Goal: Task Accomplishment & Management: Use online tool/utility

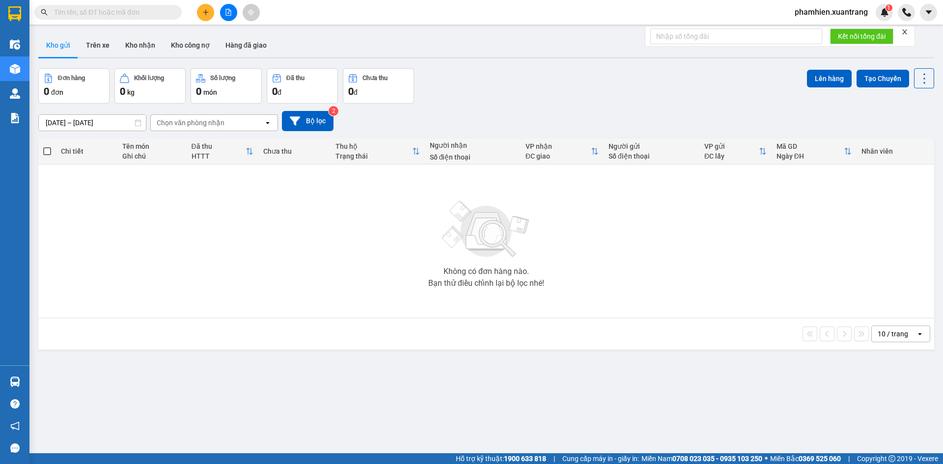
drag, startPoint x: 227, startPoint y: 13, endPoint x: 227, endPoint y: 0, distance: 12.3
click at [227, 13] on icon "file-add" at bounding box center [228, 12] width 7 height 7
